Goal: Navigation & Orientation: Find specific page/section

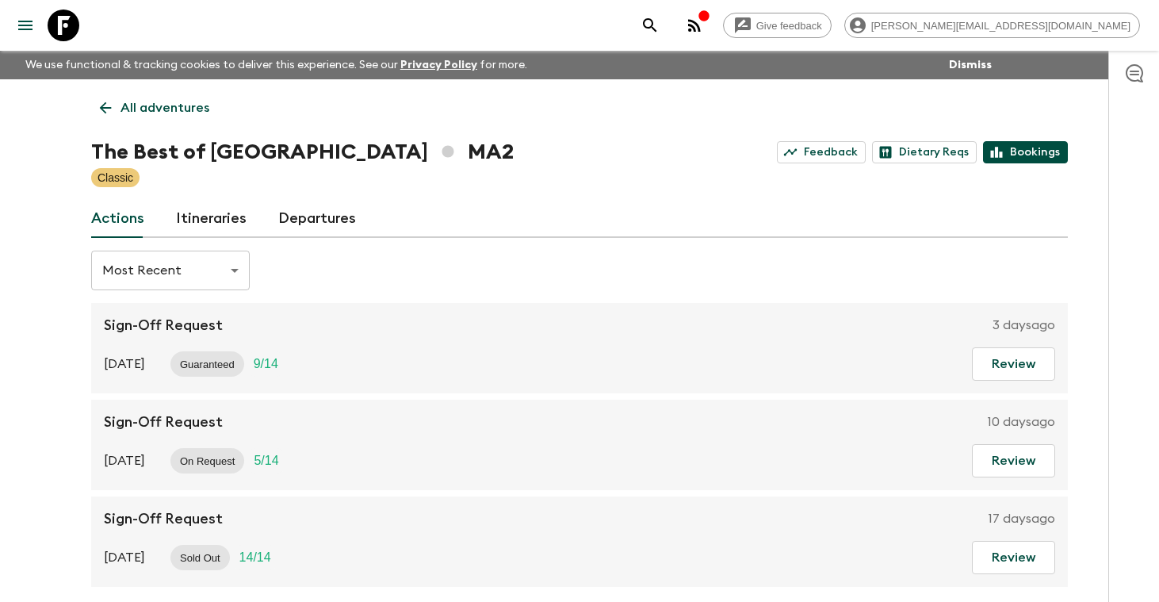
click at [1013, 155] on link "Bookings" at bounding box center [1025, 152] width 85 height 22
click at [159, 98] on p "All adventures" at bounding box center [164, 107] width 89 height 19
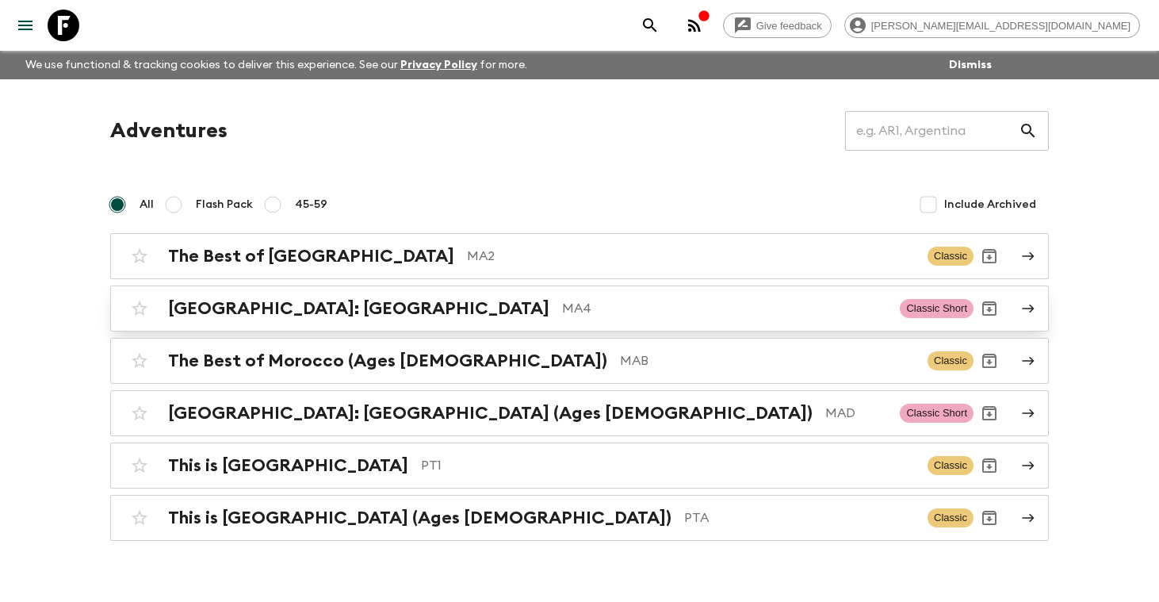
click at [209, 303] on h2 "[GEOGRAPHIC_DATA]: [GEOGRAPHIC_DATA]" at bounding box center [358, 308] width 381 height 21
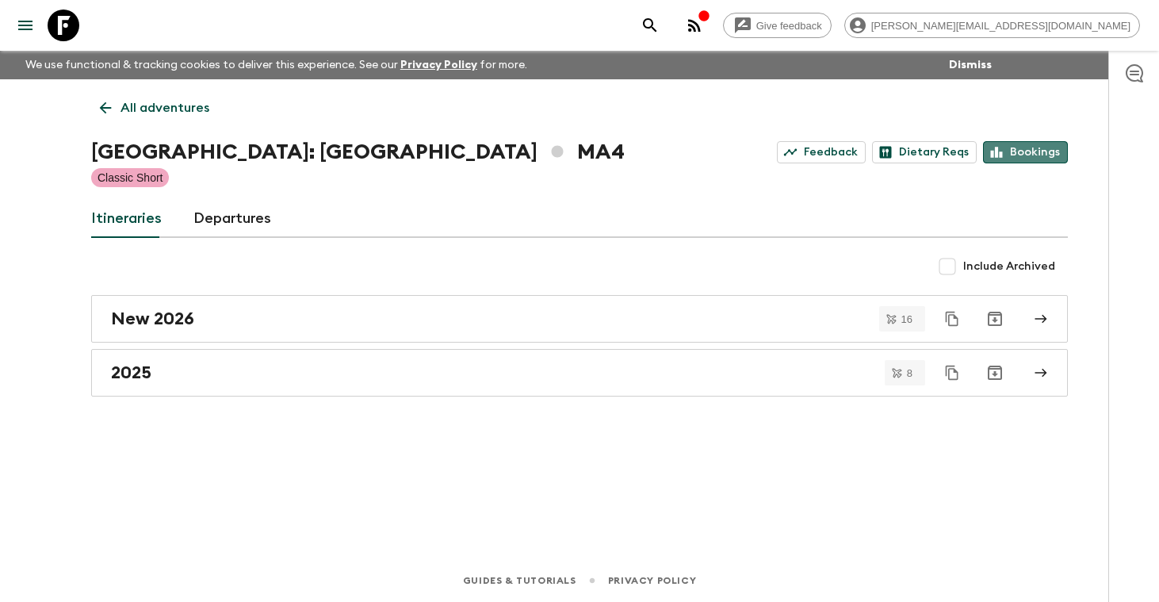
click at [1032, 153] on link "Bookings" at bounding box center [1025, 152] width 85 height 22
click at [165, 106] on p "All adventures" at bounding box center [164, 107] width 89 height 19
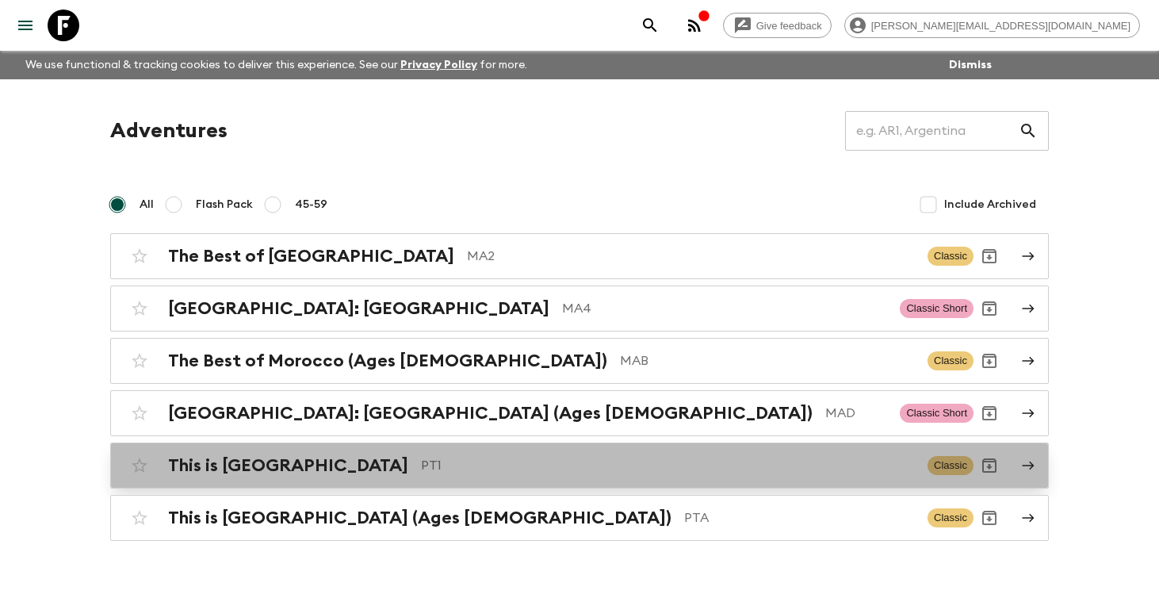
click at [235, 455] on h2 "This is [GEOGRAPHIC_DATA]" at bounding box center [288, 465] width 240 height 21
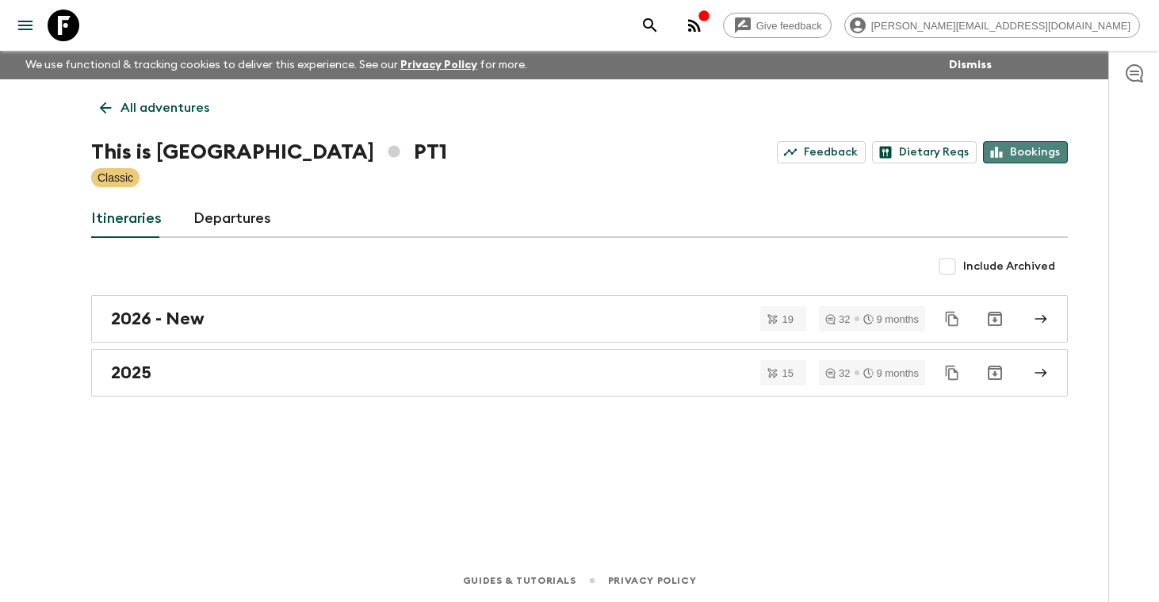
click at [1046, 147] on link "Bookings" at bounding box center [1025, 152] width 85 height 22
